Goal: Information Seeking & Learning: Find specific fact

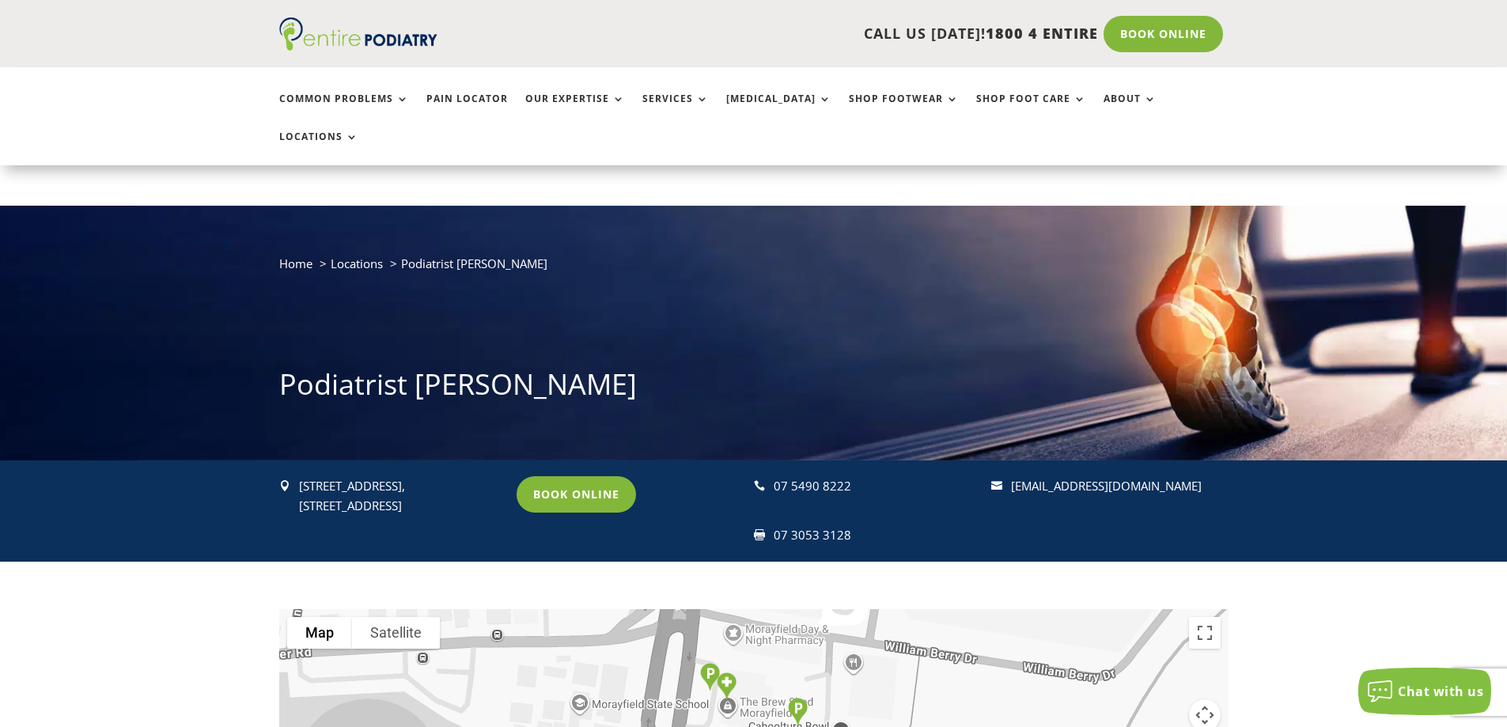
scroll to position [63, 0]
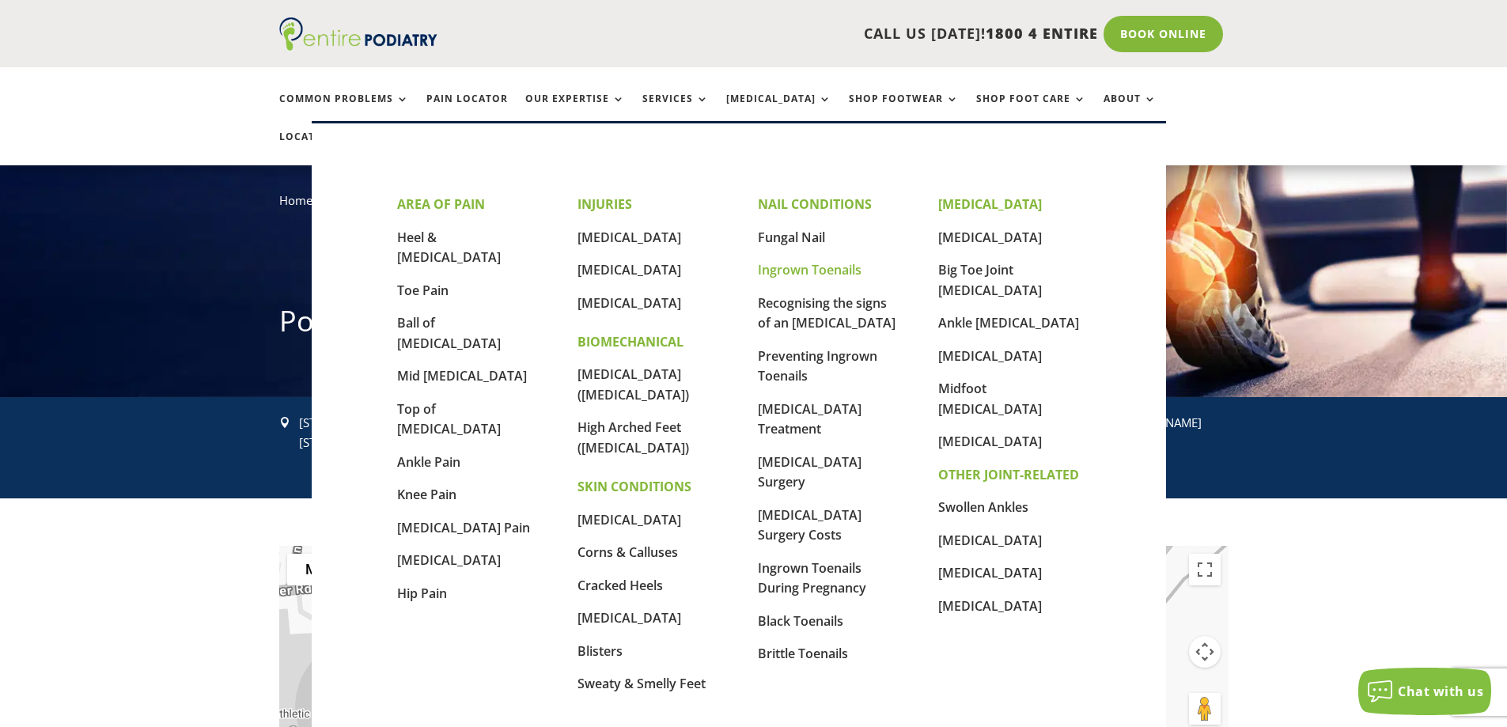
click at [800, 269] on link "Ingrown Toenails" at bounding box center [810, 269] width 104 height 17
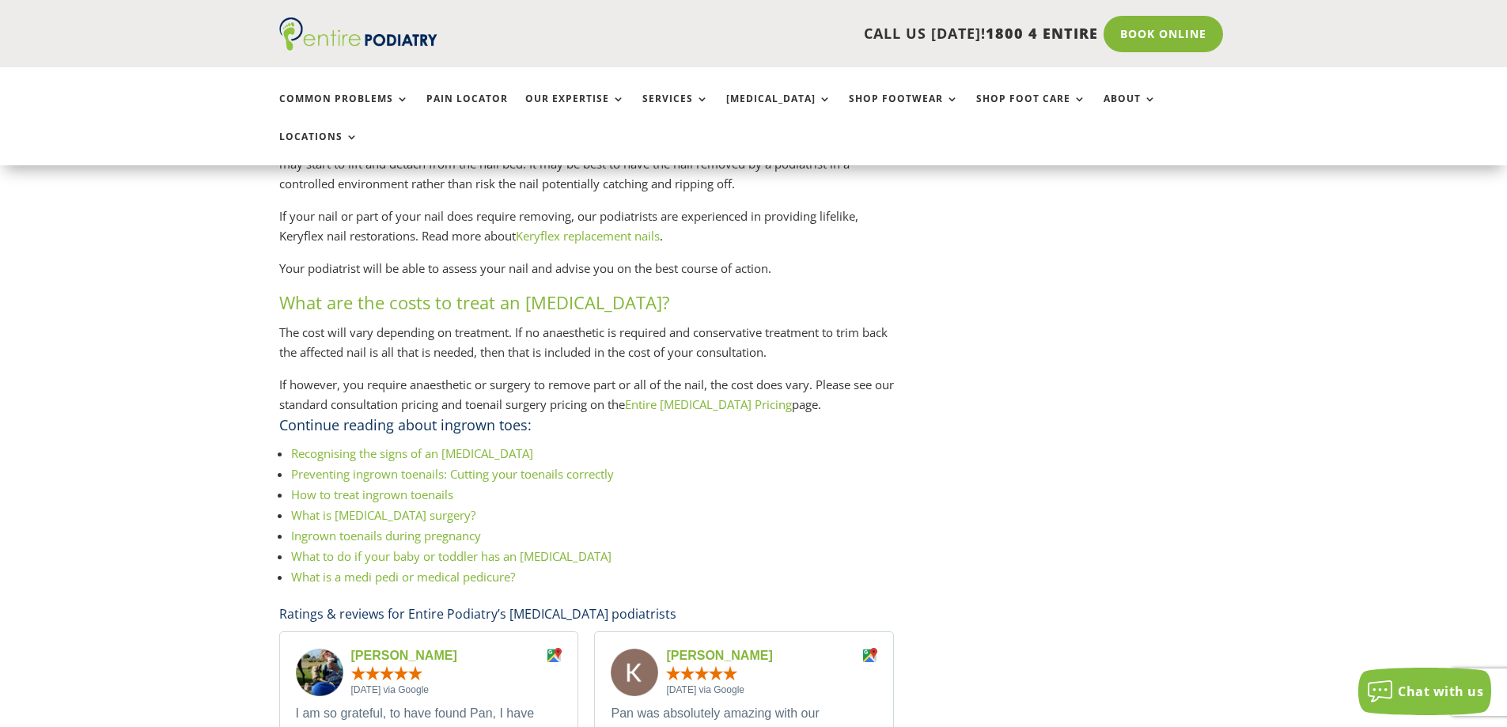
scroll to position [2342, 0]
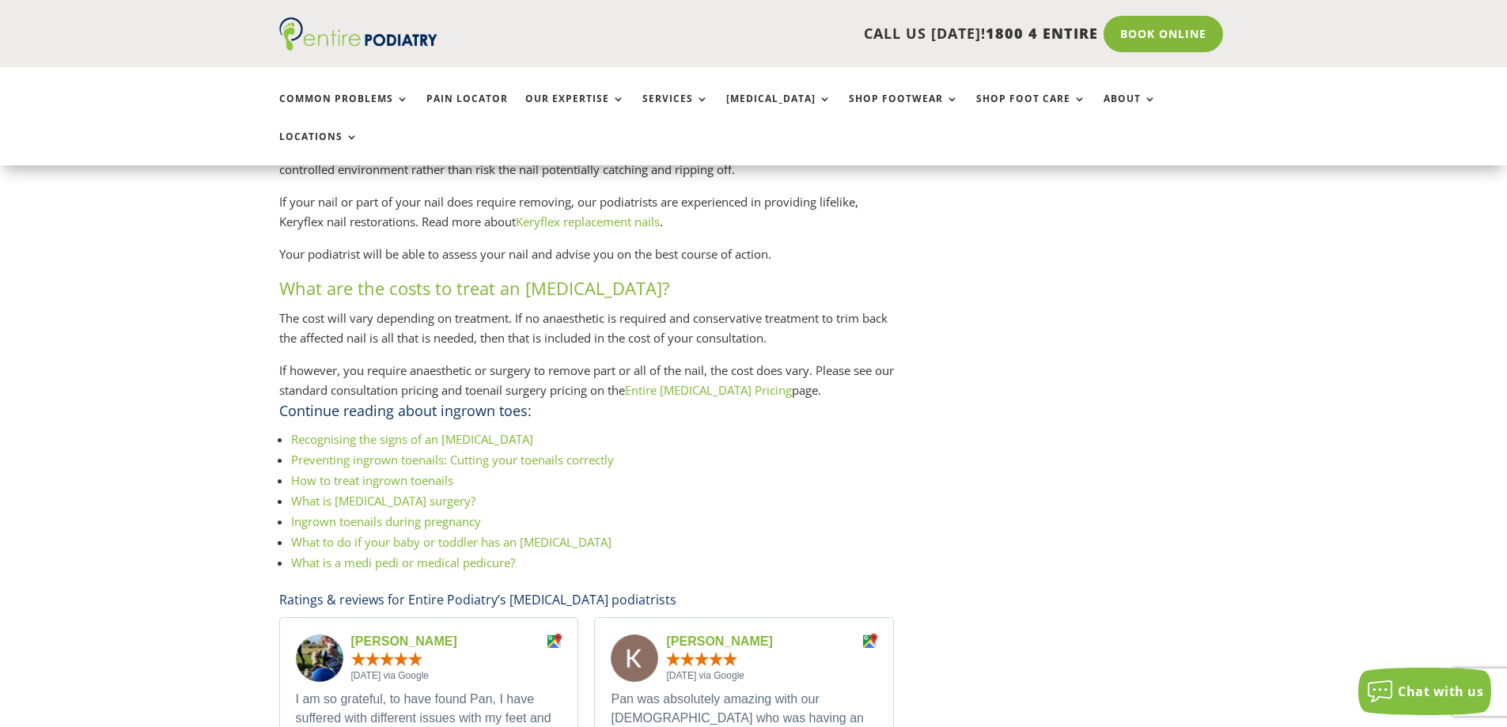
click at [691, 382] on link "Entire Podiatry Pricing" at bounding box center [708, 390] width 167 height 16
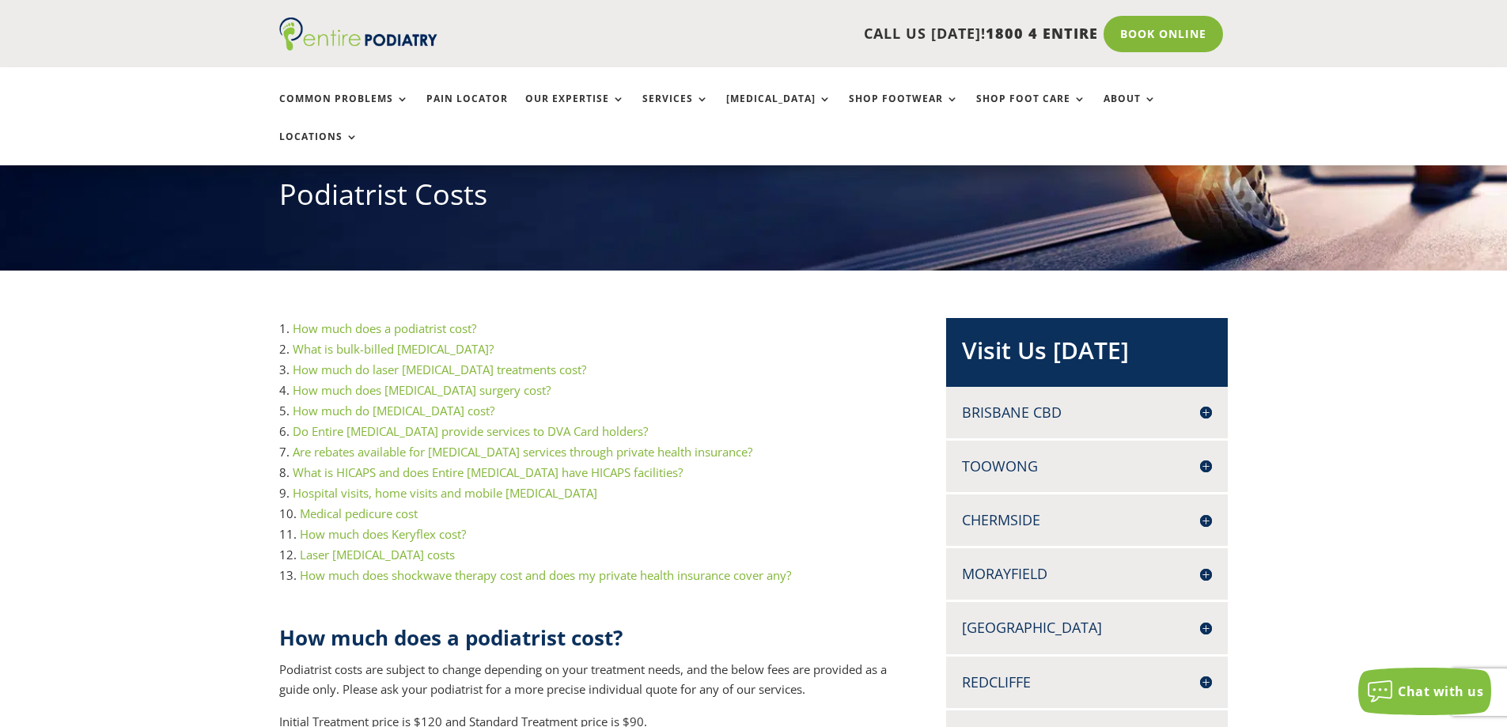
click at [334, 320] on link "How much does a podiatrist cost?" at bounding box center [385, 328] width 184 height 16
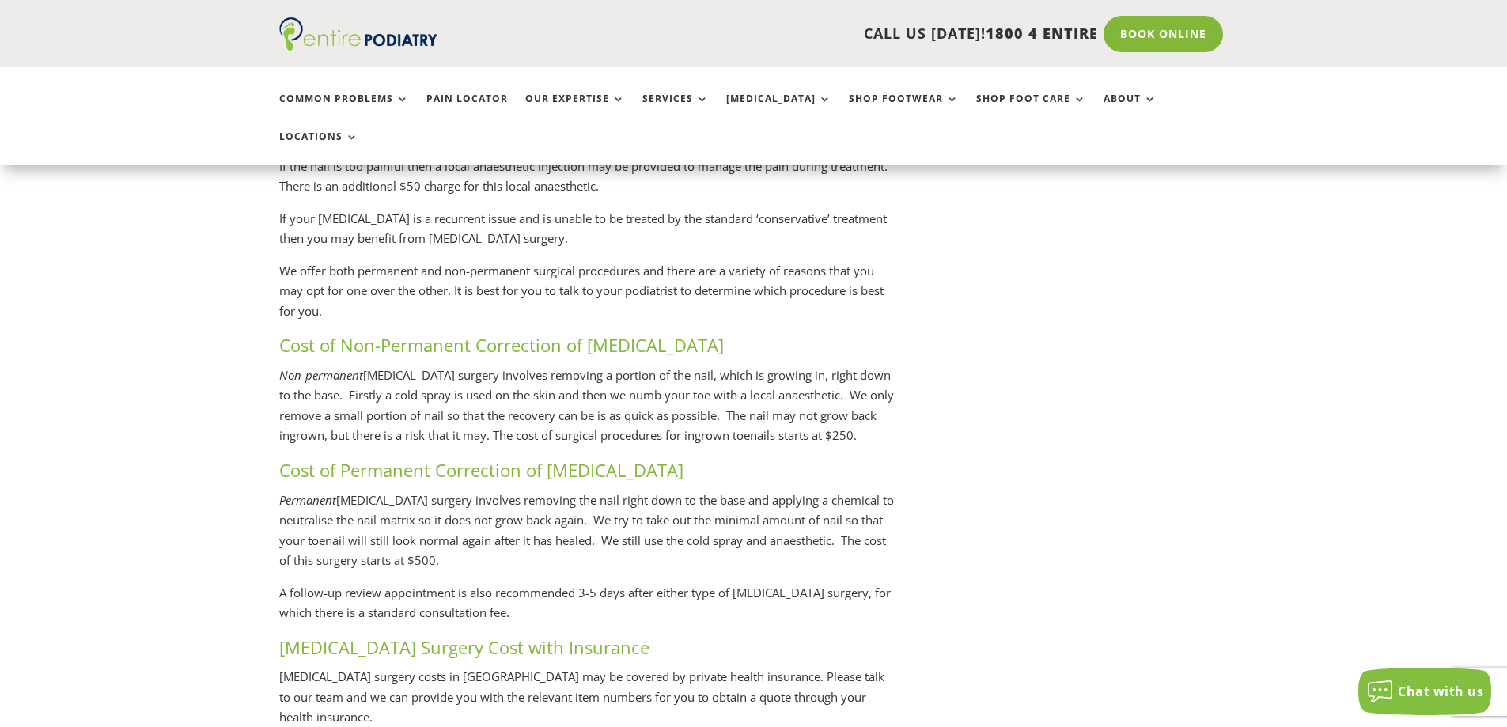
scroll to position [3094, 0]
